Goal: Information Seeking & Learning: Understand process/instructions

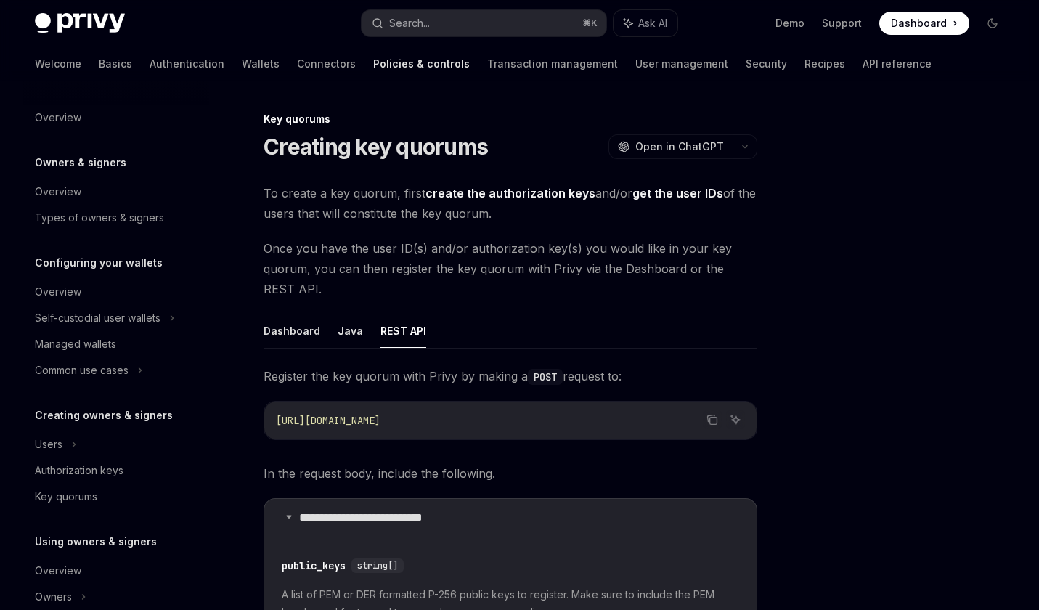
scroll to position [872, 0]
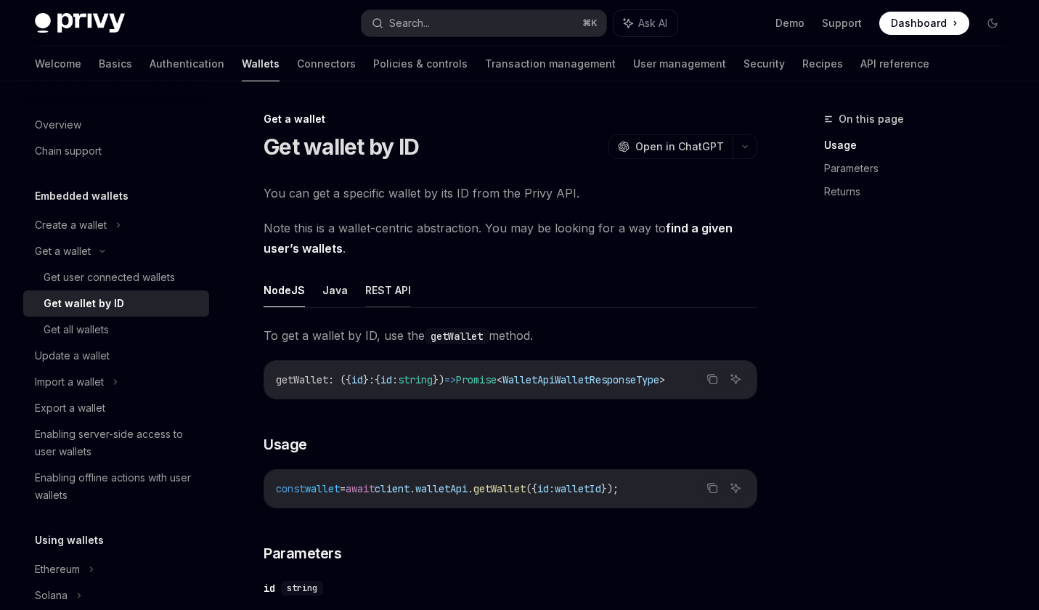
click at [377, 295] on button "REST API" at bounding box center [388, 290] width 46 height 34
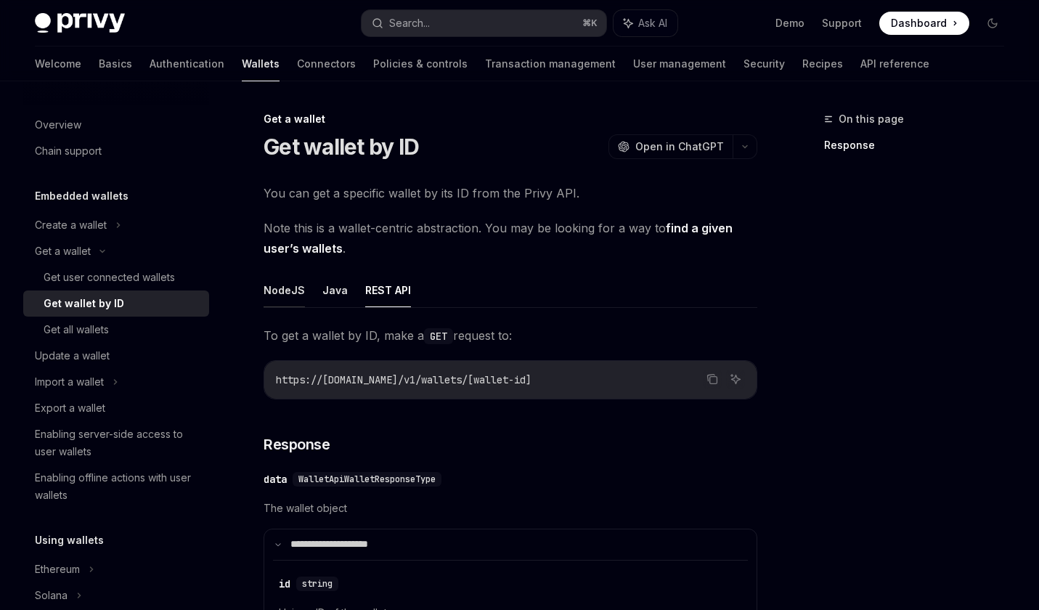
click at [291, 294] on button "NodeJS" at bounding box center [283, 290] width 41 height 34
type textarea "*"
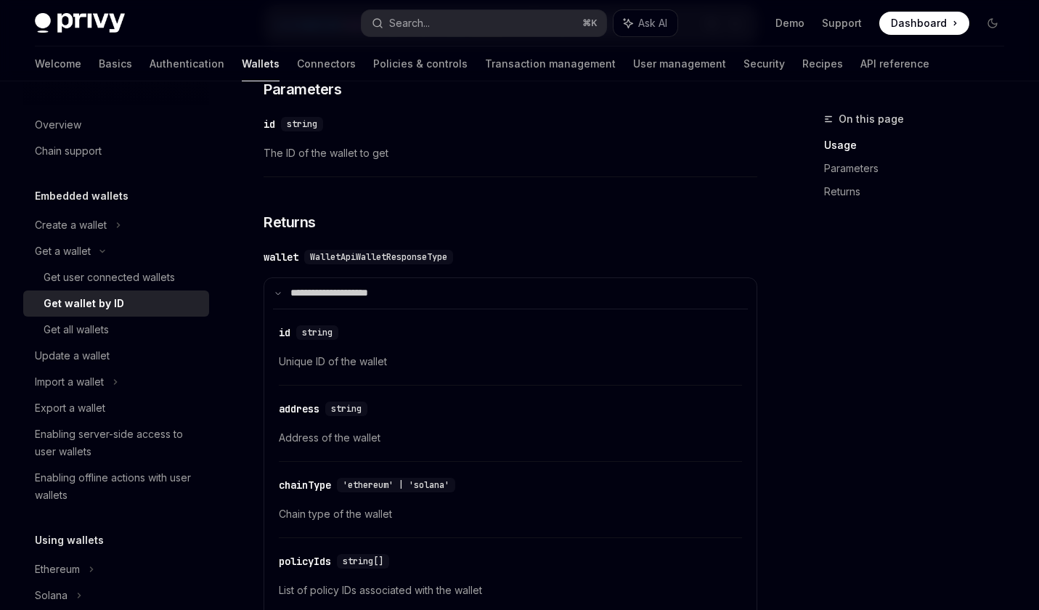
scroll to position [475, 0]
